Goal: Use online tool/utility: Utilize a website feature to perform a specific function

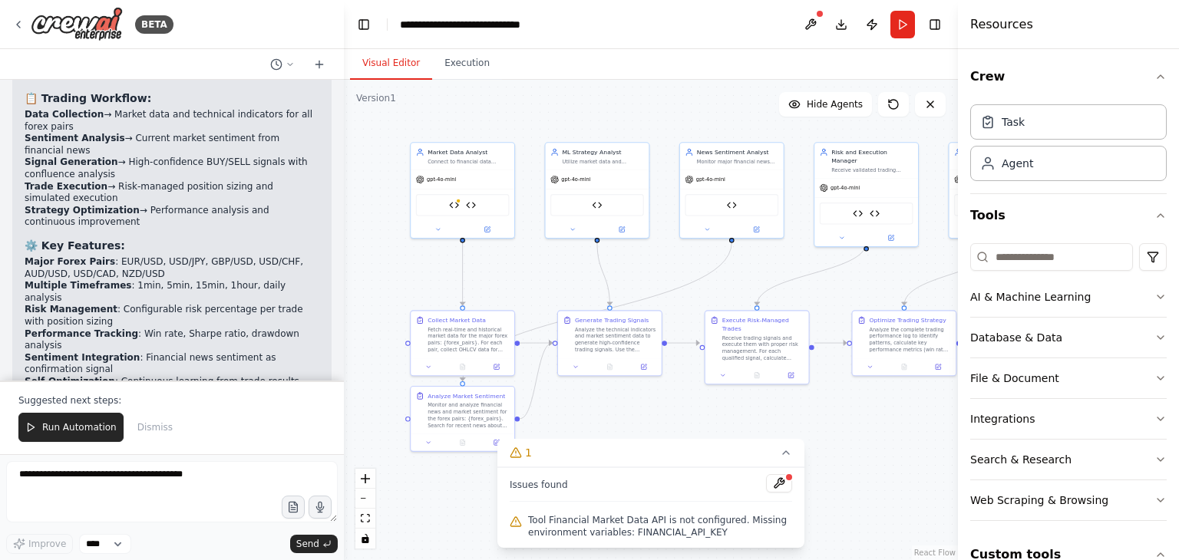
drag, startPoint x: 839, startPoint y: 523, endPoint x: 826, endPoint y: 393, distance: 131.1
click at [826, 393] on div ".deletable-edge-delete-btn { width: 20px; height: 20px; border: 0px solid #ffff…" at bounding box center [651, 320] width 614 height 480
click at [773, 485] on button at bounding box center [779, 483] width 26 height 18
click at [781, 485] on div at bounding box center [779, 484] width 26 height 21
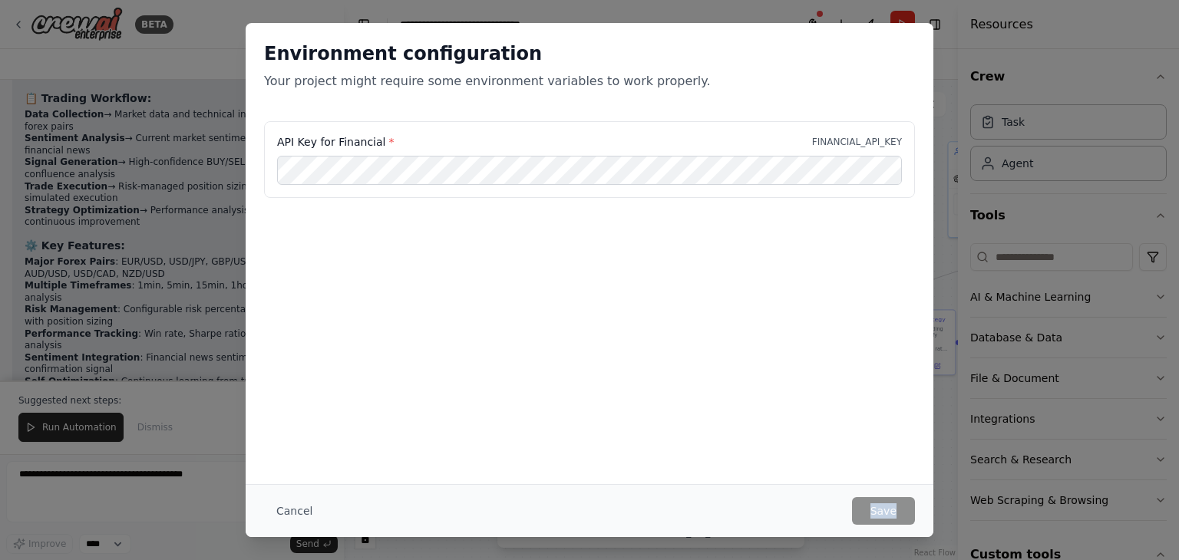
click at [781, 485] on div "Cancel Save" at bounding box center [590, 510] width 688 height 53
click at [632, 419] on div "Environment configuration Your project might require some environment variables…" at bounding box center [590, 253] width 688 height 461
click at [666, 357] on div "Environment configuration Your project might require some environment variables…" at bounding box center [590, 253] width 688 height 461
click at [434, 197] on div "API Key for Financial * FINANCIAL_API_KEY" at bounding box center [590, 168] width 688 height 95
click at [288, 520] on button "Cancel" at bounding box center [294, 511] width 61 height 28
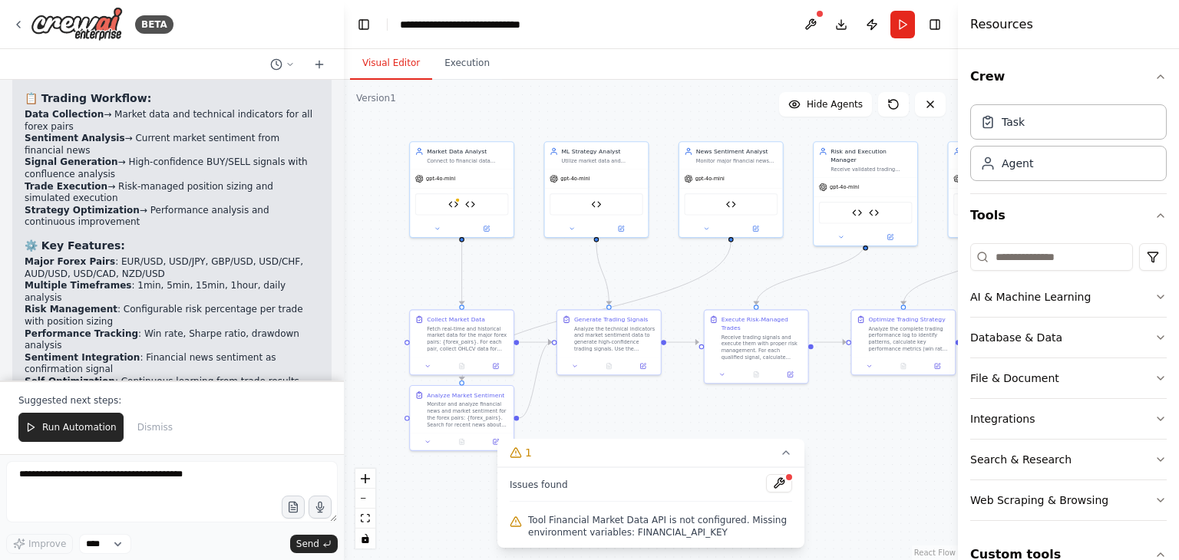
click at [844, 449] on div ".deletable-edge-delete-btn { width: 20px; height: 20px; border: 0px solid #ffff…" at bounding box center [651, 320] width 614 height 480
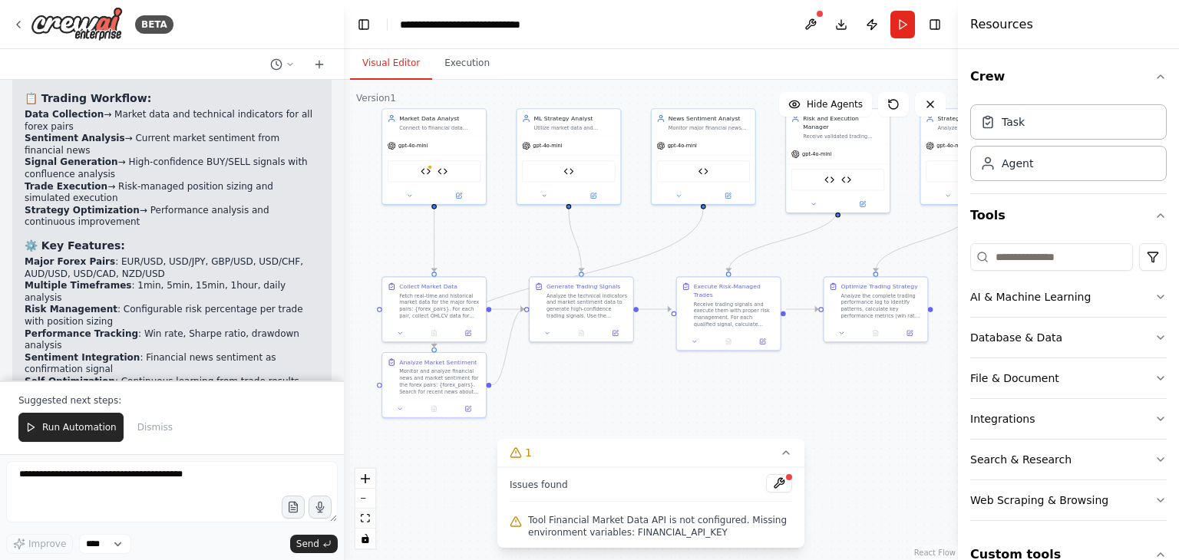
drag, startPoint x: 889, startPoint y: 437, endPoint x: 861, endPoint y: 404, distance: 43.0
click at [861, 404] on div ".deletable-edge-delete-btn { width: 20px; height: 20px; border: 0px solid #ffff…" at bounding box center [651, 320] width 614 height 480
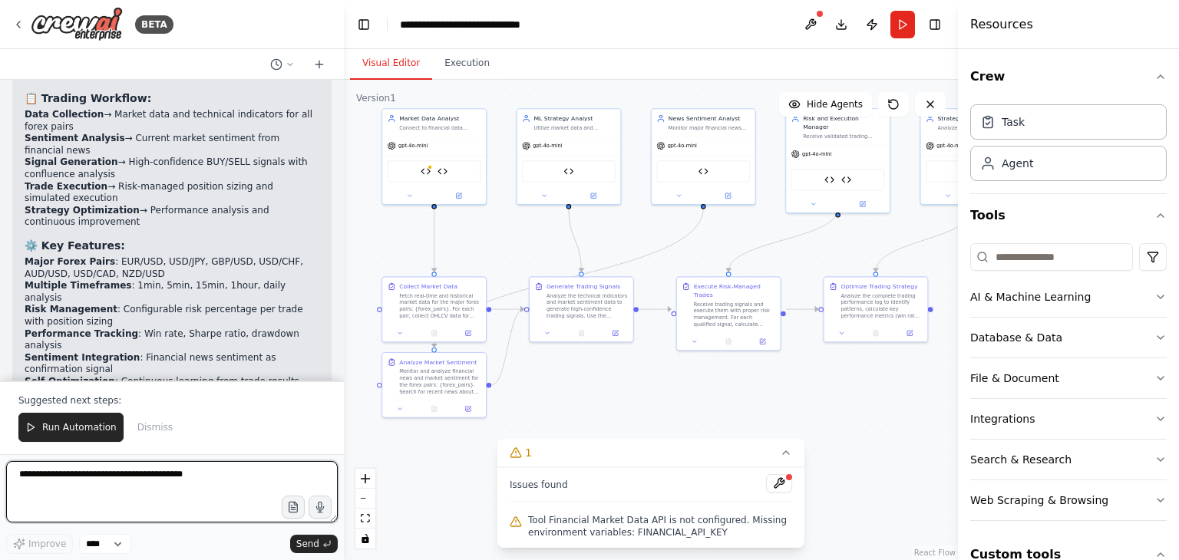
click at [190, 487] on textarea at bounding box center [172, 491] width 332 height 61
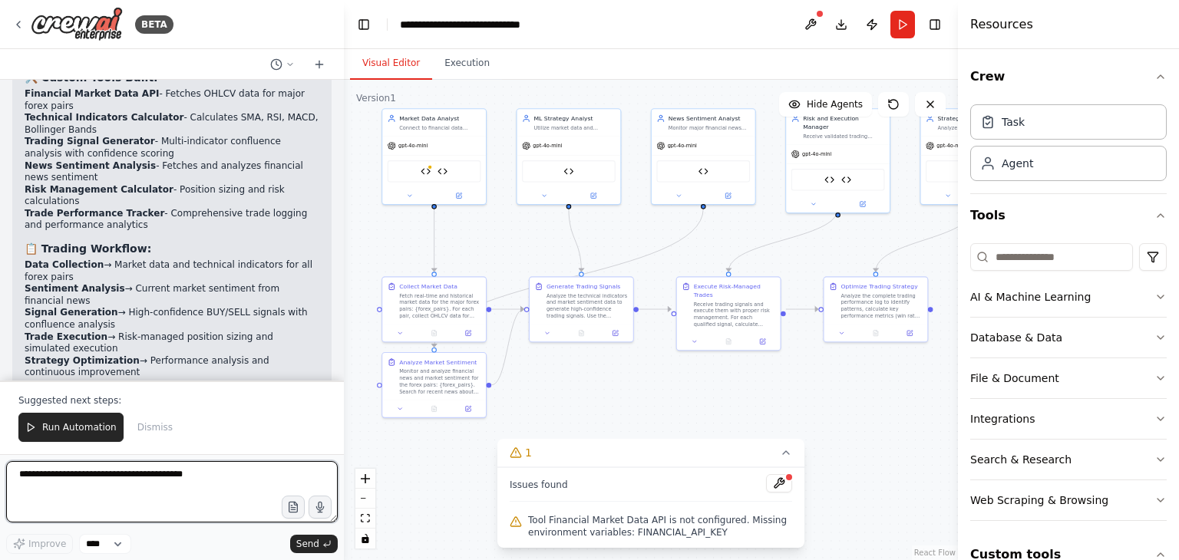
scroll to position [6127, 0]
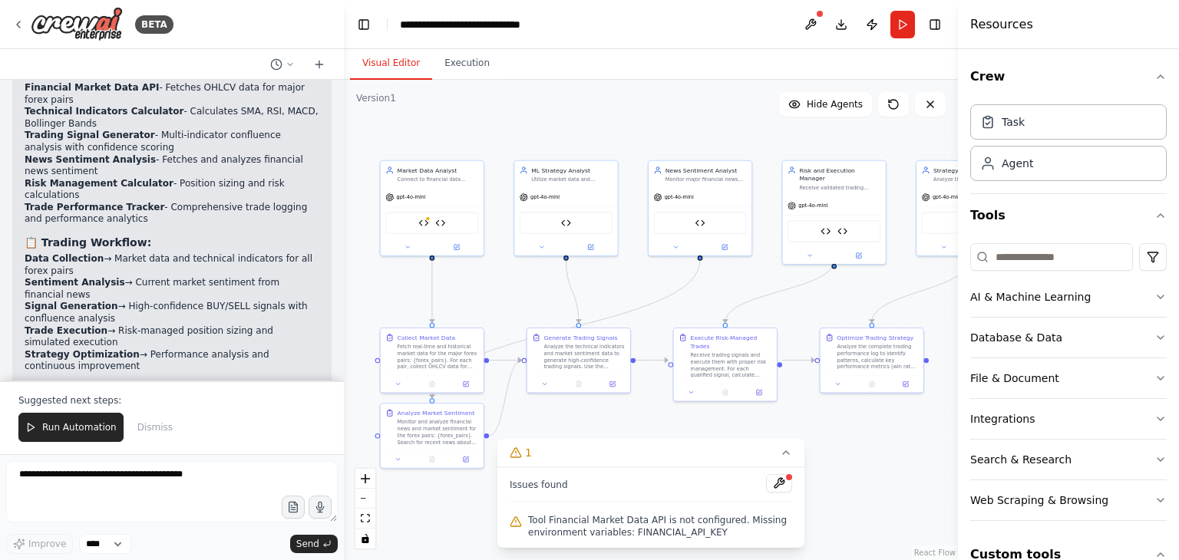
drag, startPoint x: 919, startPoint y: 400, endPoint x: 915, endPoint y: 450, distance: 50.8
click at [915, 450] on div ".deletable-edge-delete-btn { width: 20px; height: 20px; border: 0px solid #ffff…" at bounding box center [651, 320] width 614 height 480
click at [430, 193] on div "gpt-4o-mini" at bounding box center [432, 195] width 103 height 18
click at [445, 190] on div "gpt-4o-mini" at bounding box center [432, 195] width 103 height 18
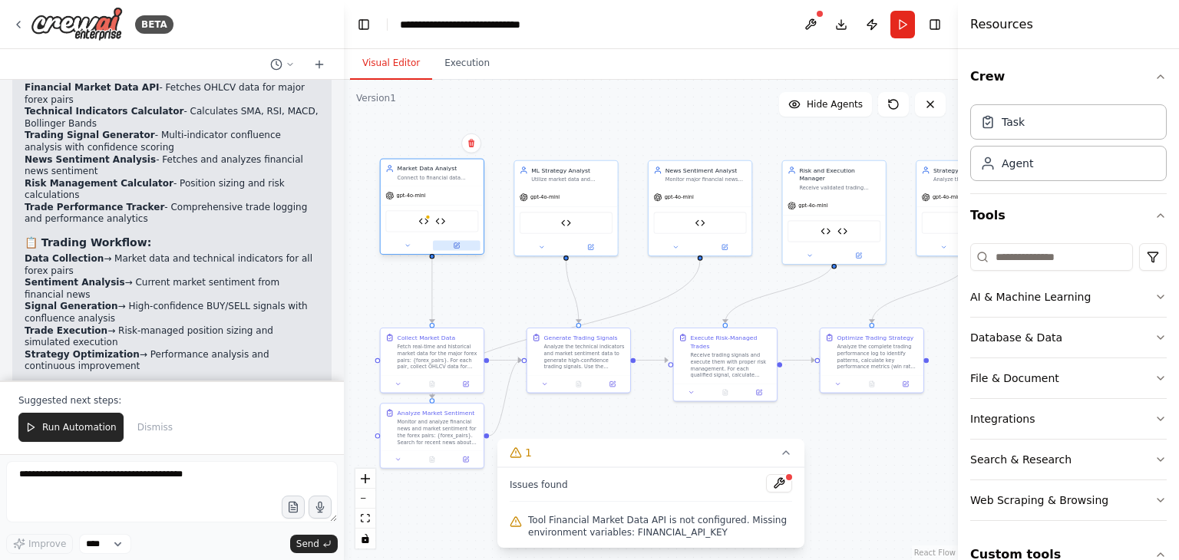
click at [457, 246] on icon at bounding box center [456, 245] width 5 height 5
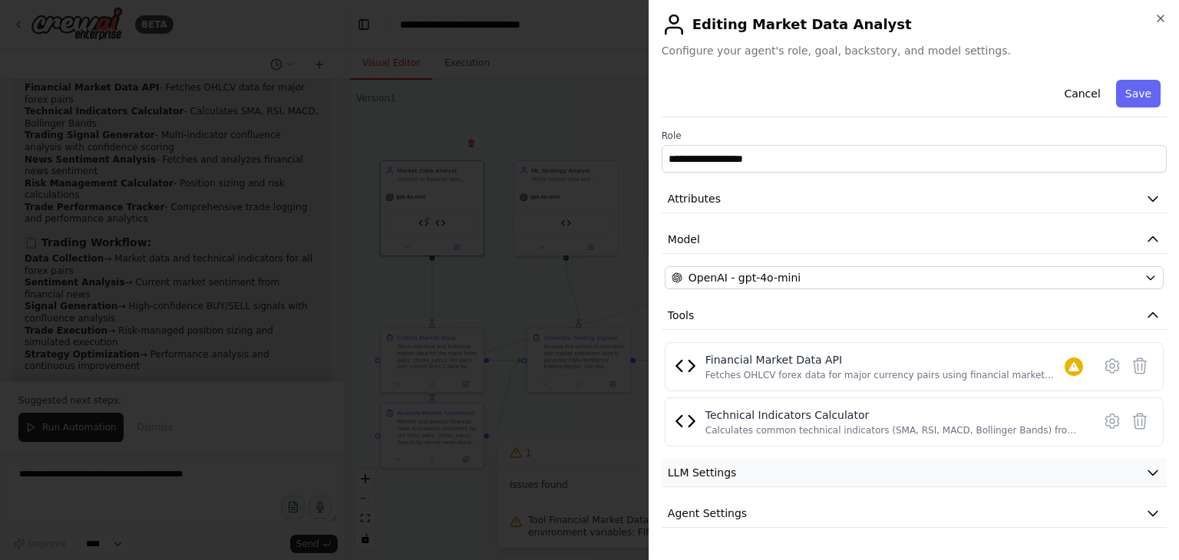
scroll to position [31, 0]
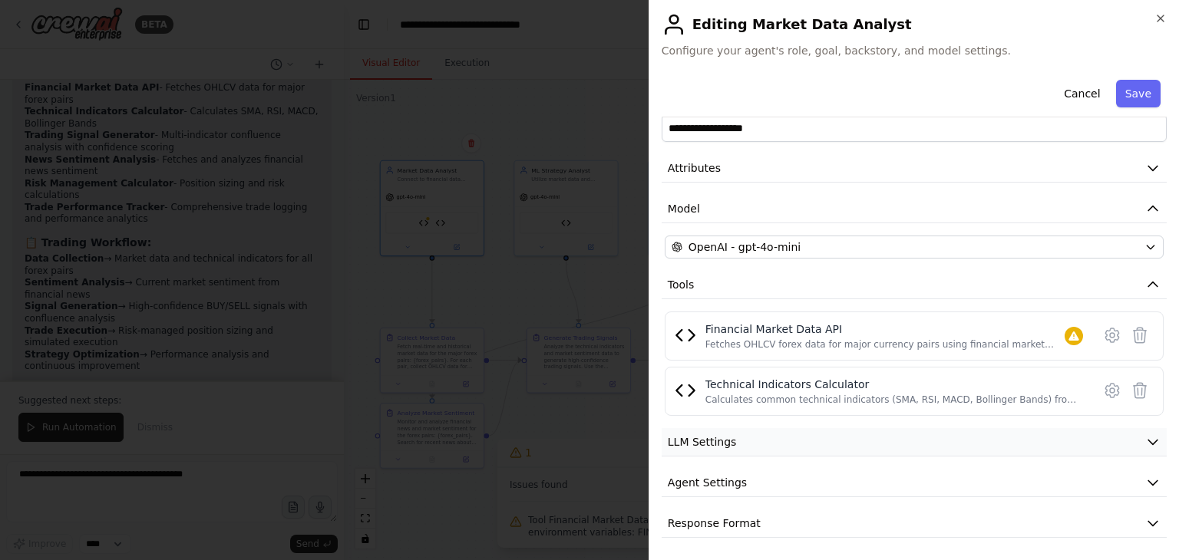
click at [1145, 443] on icon "button" at bounding box center [1152, 441] width 15 height 15
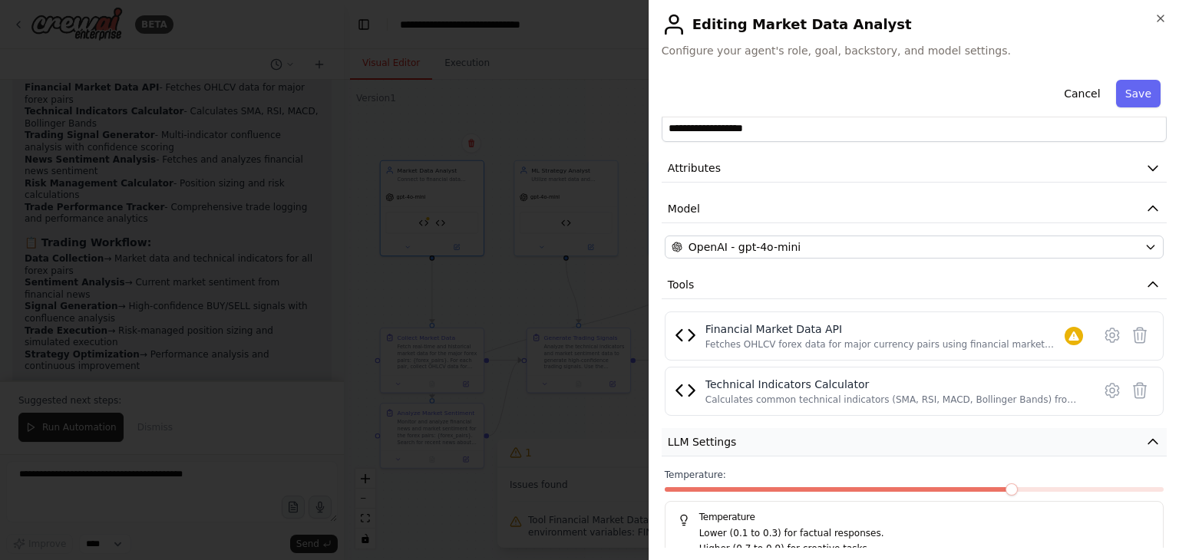
scroll to position [140, 0]
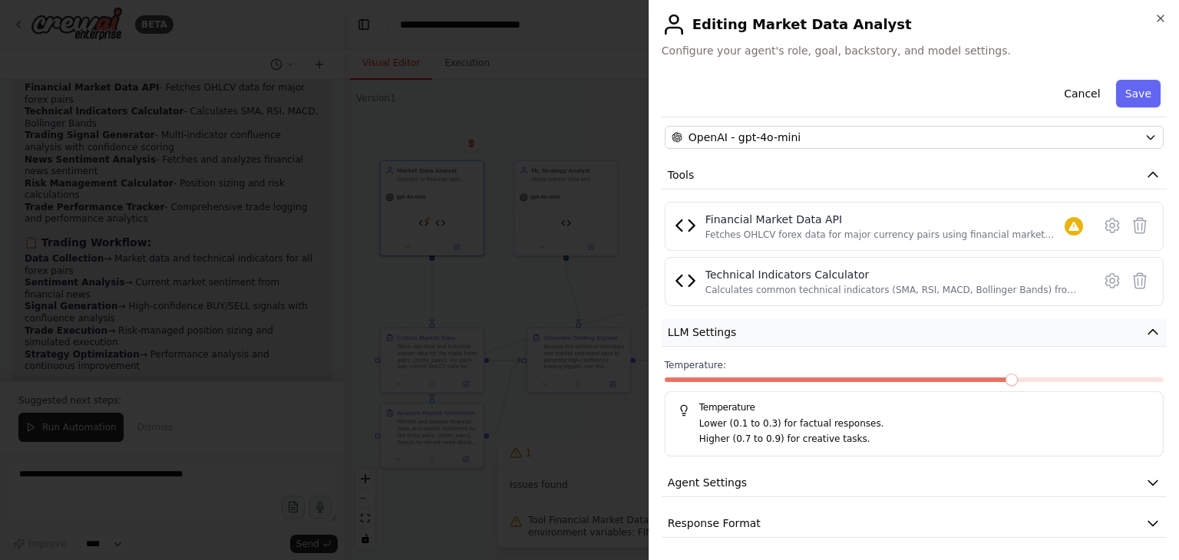
click at [1148, 330] on icon "button" at bounding box center [1152, 332] width 9 height 5
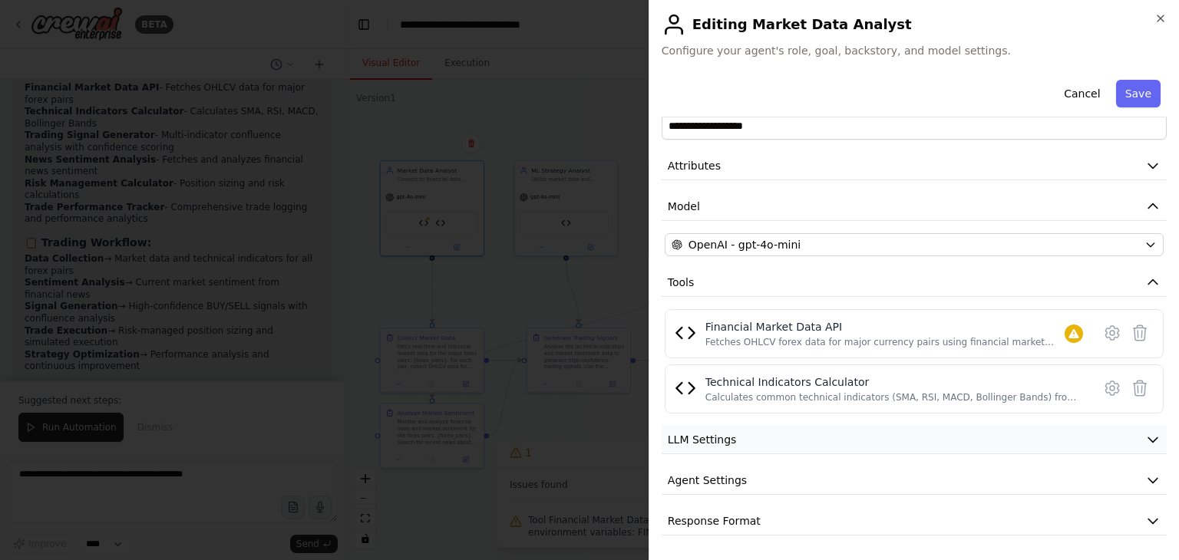
scroll to position [31, 0]
click at [1068, 93] on button "Cancel" at bounding box center [1081, 94] width 54 height 28
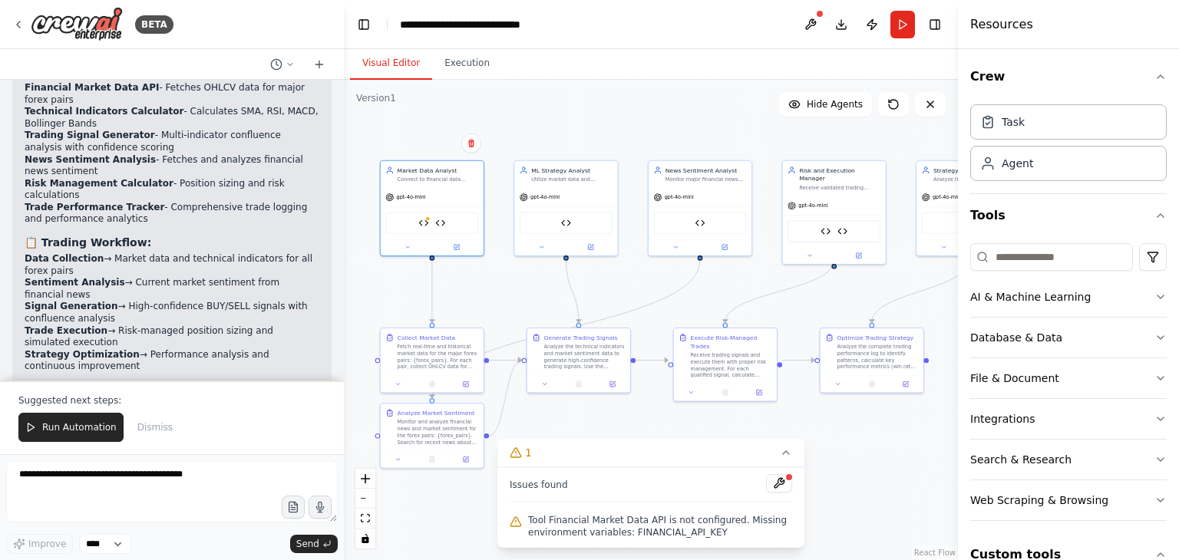
click at [622, 282] on div ".deletable-edge-delete-btn { width: 20px; height: 20px; border: 0px solid #ffff…" at bounding box center [651, 320] width 614 height 480
click at [583, 131] on div ".deletable-edge-delete-btn { width: 20px; height: 20px; border: 0px solid #ffff…" at bounding box center [651, 320] width 614 height 480
click at [890, 523] on div ".deletable-edge-delete-btn { width: 20px; height: 20px; border: 0px solid #ffff…" at bounding box center [651, 320] width 614 height 480
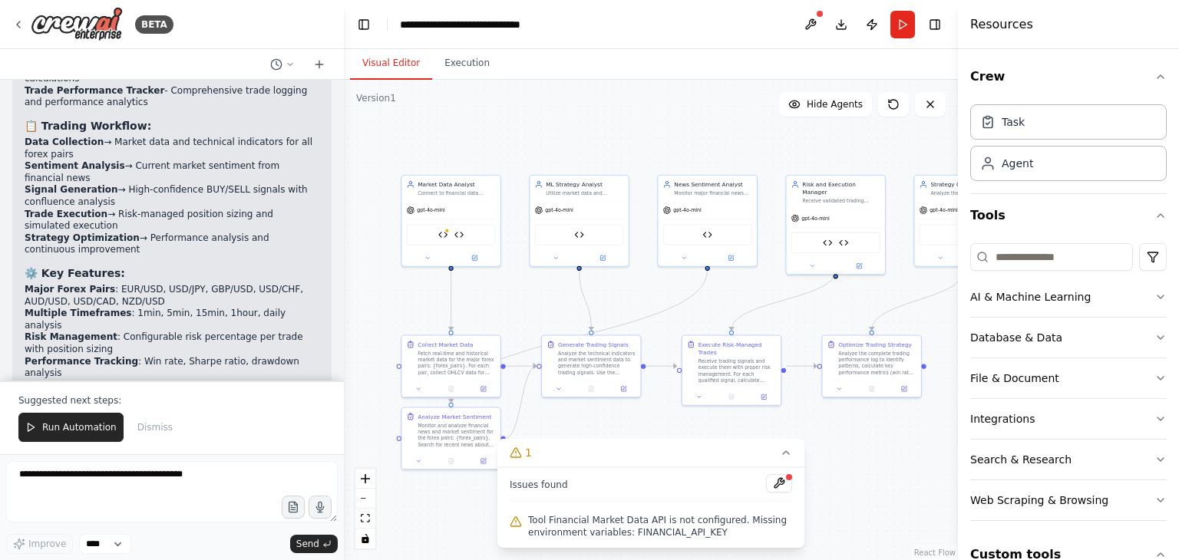
scroll to position [6271, 0]
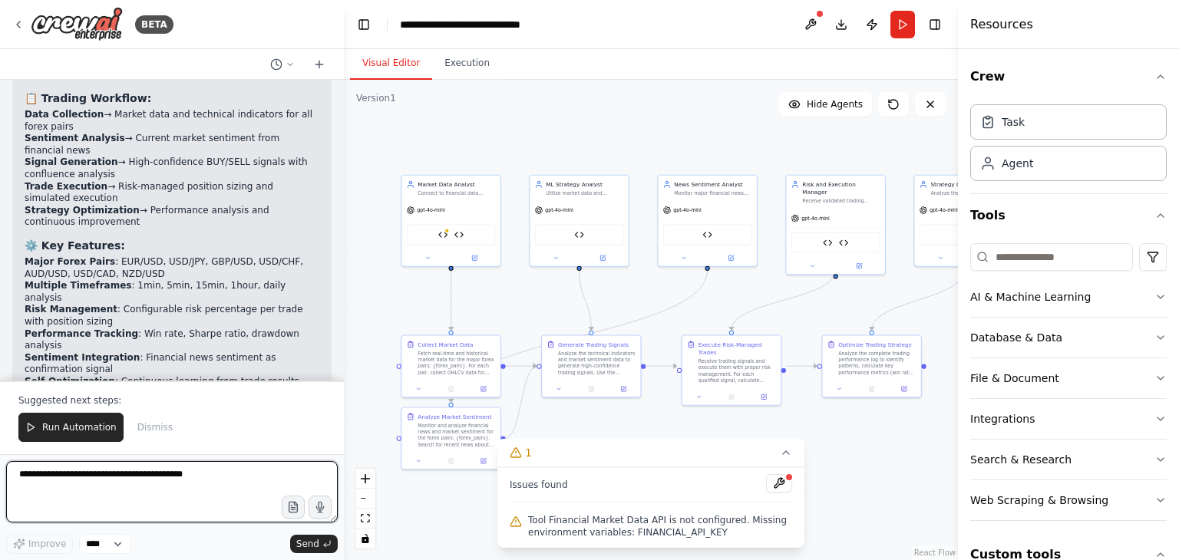
click at [196, 477] on textarea at bounding box center [172, 491] width 332 height 61
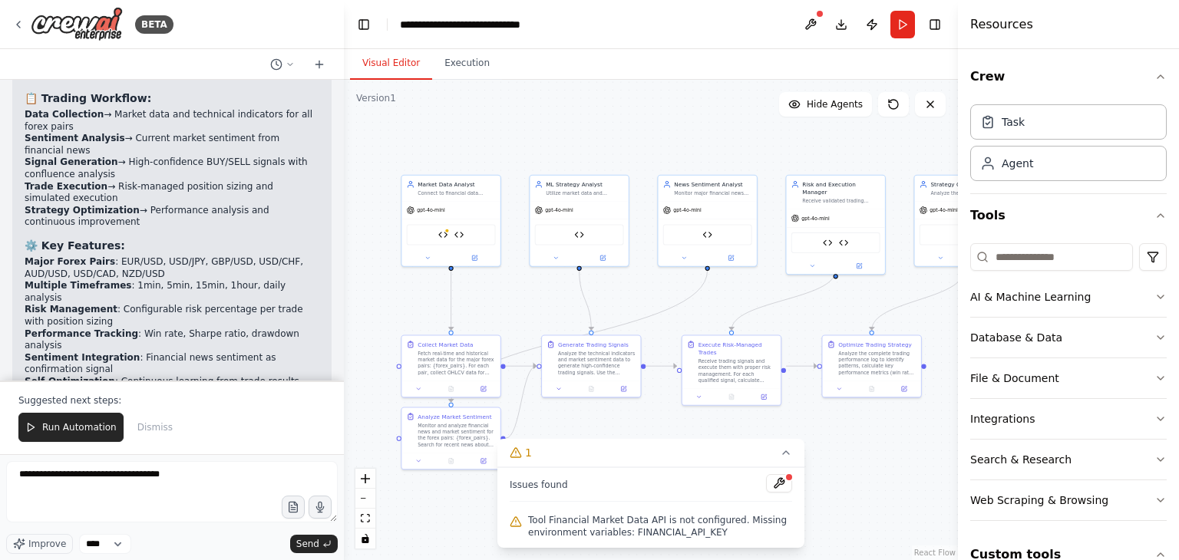
drag, startPoint x: 118, startPoint y: 308, endPoint x: 28, endPoint y: 309, distance: 89.8
copy p "FINANCIAL_API_KEY"
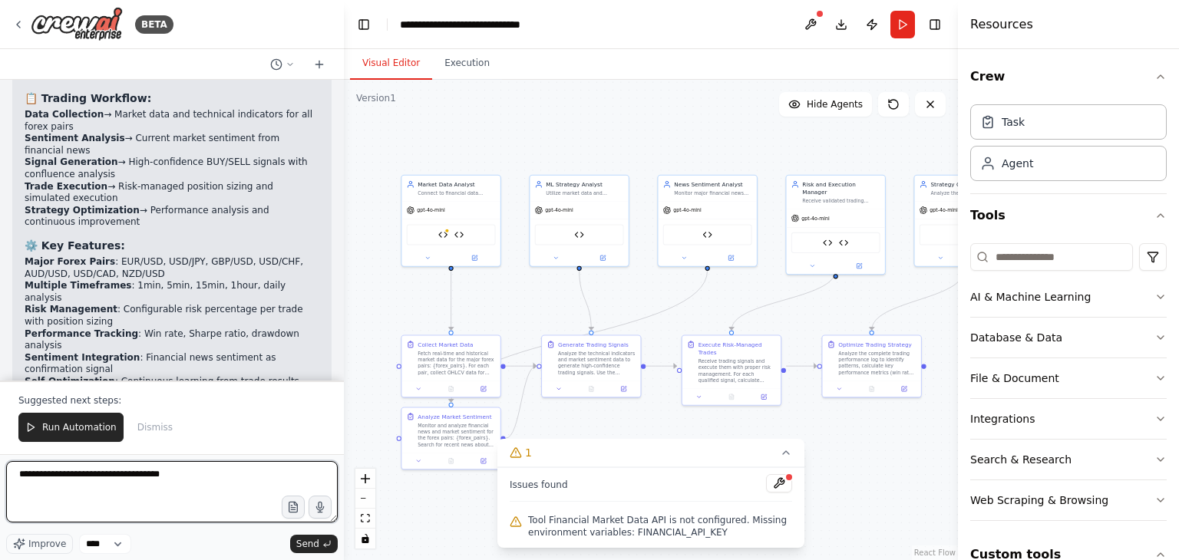
click at [192, 477] on textarea "**********" at bounding box center [172, 491] width 332 height 61
paste textarea "**********"
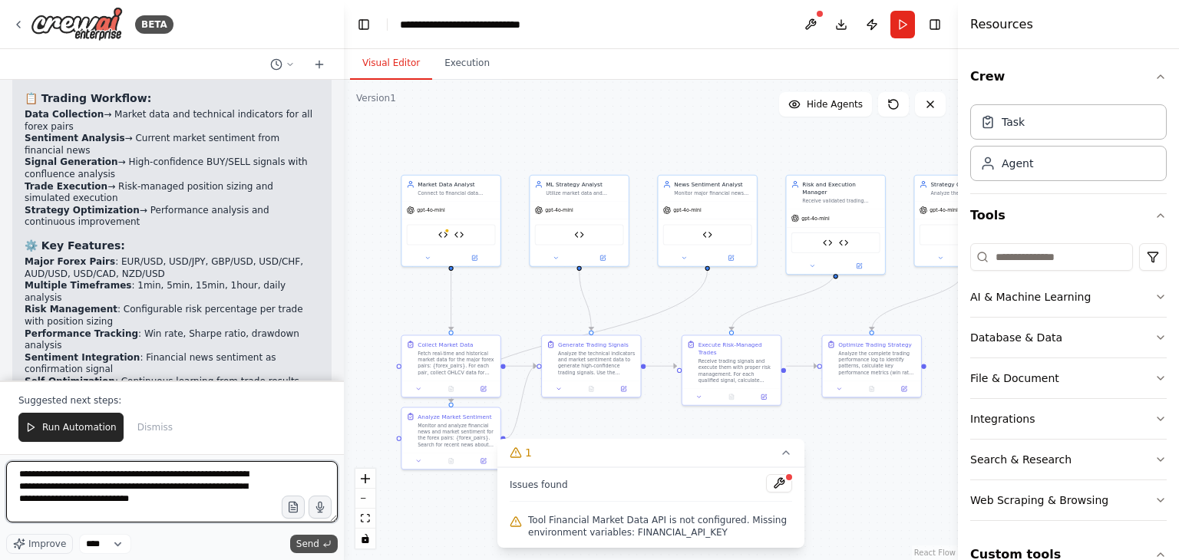
type textarea "**********"
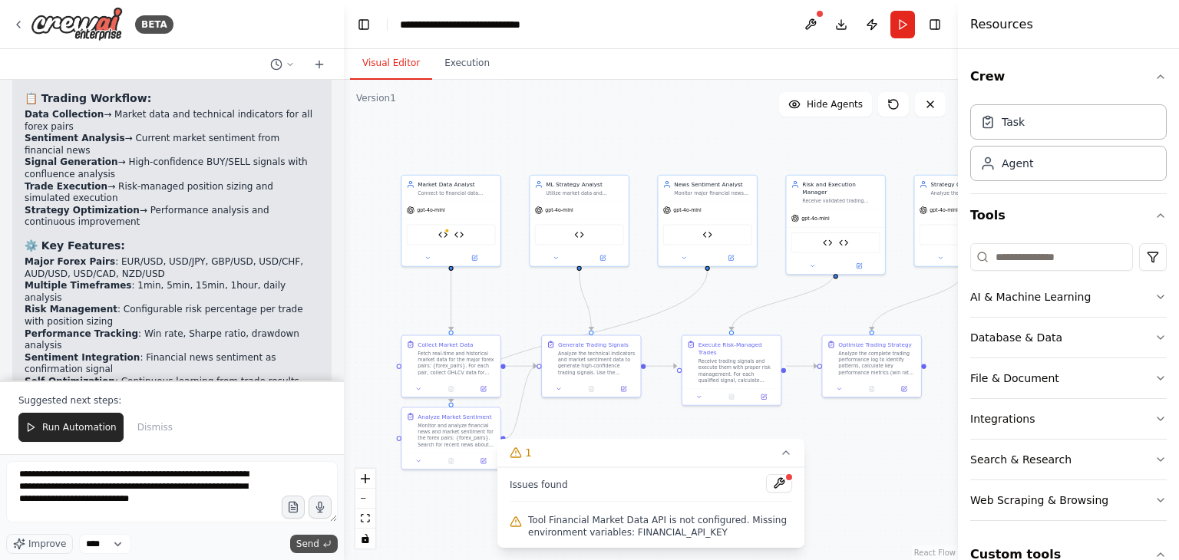
click at [306, 549] on span "Send" at bounding box center [307, 544] width 23 height 12
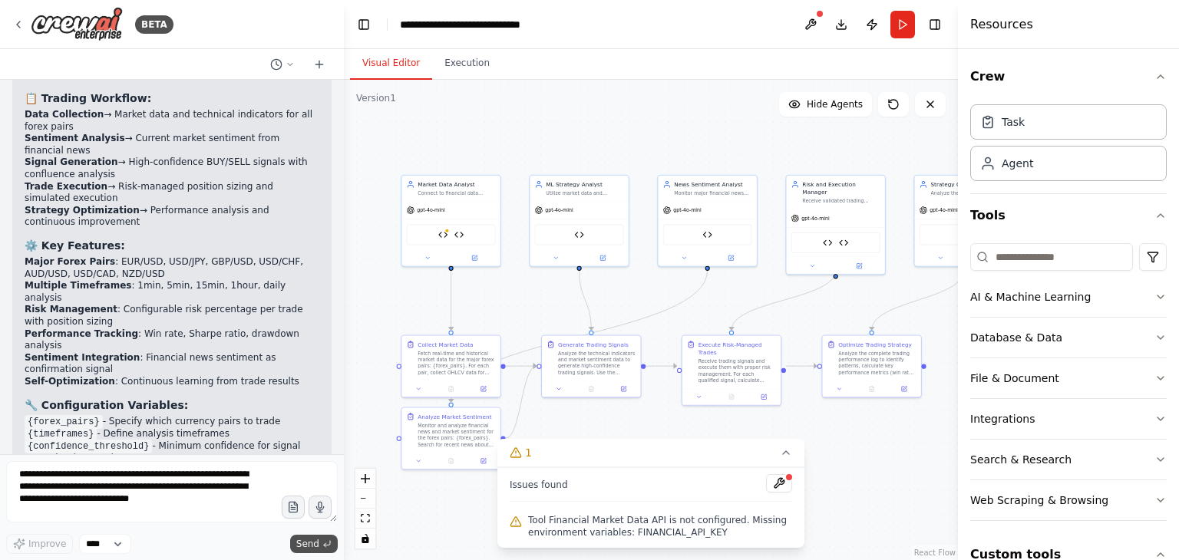
scroll to position [6314, 0]
